Goal: Task Accomplishment & Management: Manage account settings

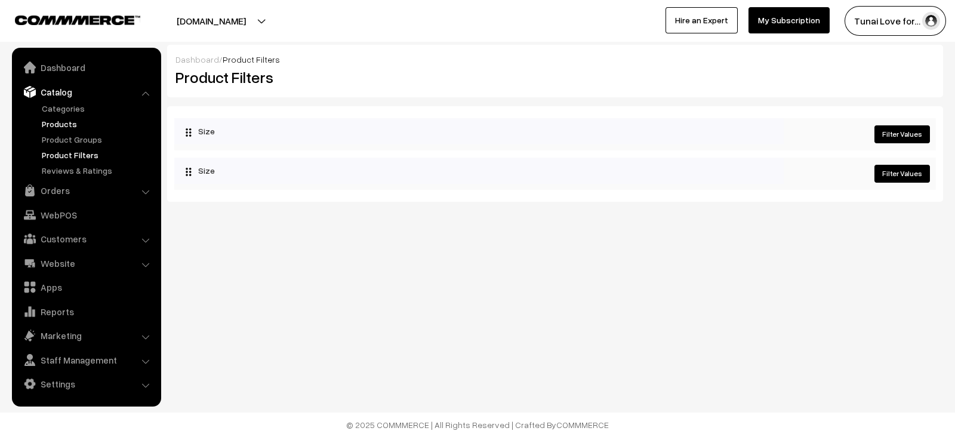
click at [63, 121] on link "Products" at bounding box center [98, 124] width 118 height 13
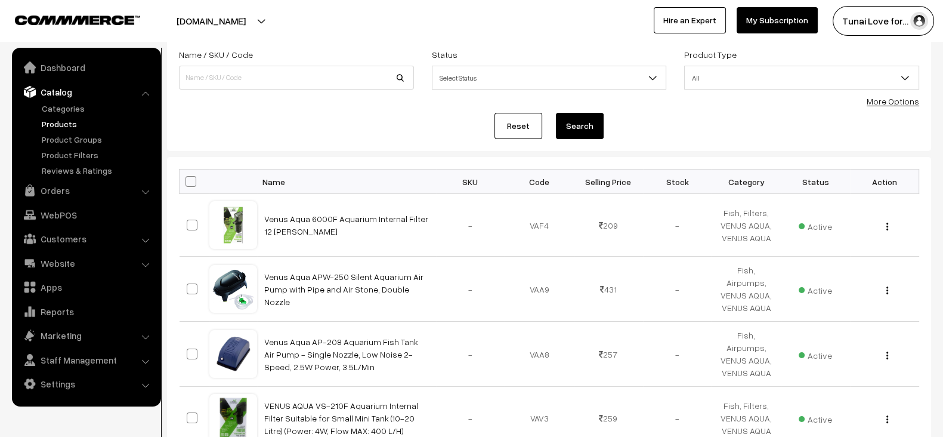
scroll to position [74, 0]
click at [352, 219] on link "Venus Aqua 6000F Aquarium Internal Filter 12 [PERSON_NAME]" at bounding box center [346, 225] width 164 height 23
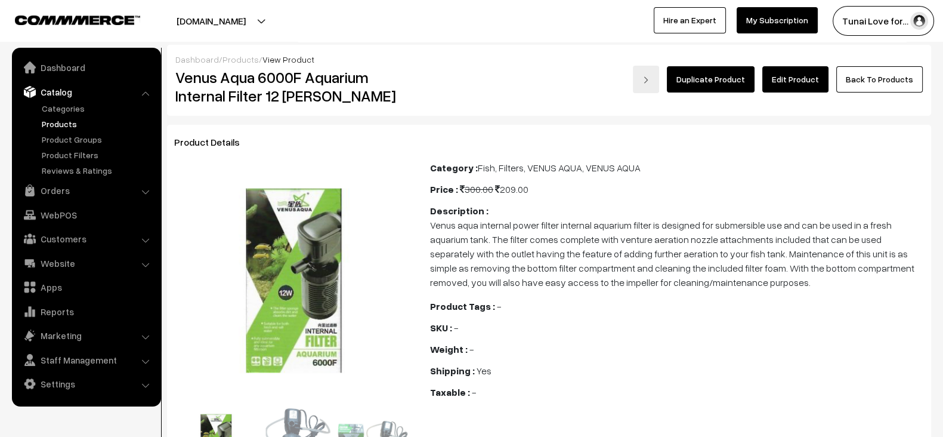
click at [804, 89] on link "Edit Product" at bounding box center [795, 79] width 66 height 26
